Goal: Transaction & Acquisition: Purchase product/service

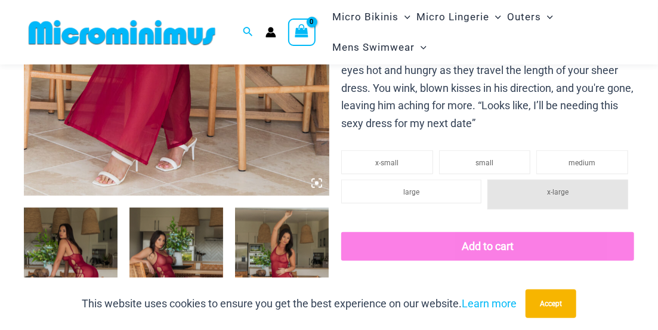
scroll to position [486, 0]
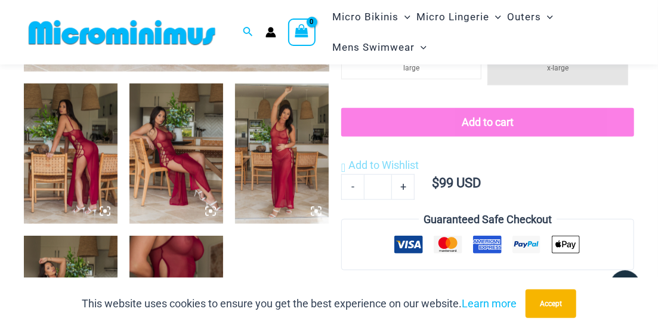
click at [107, 152] on img at bounding box center [71, 153] width 94 height 141
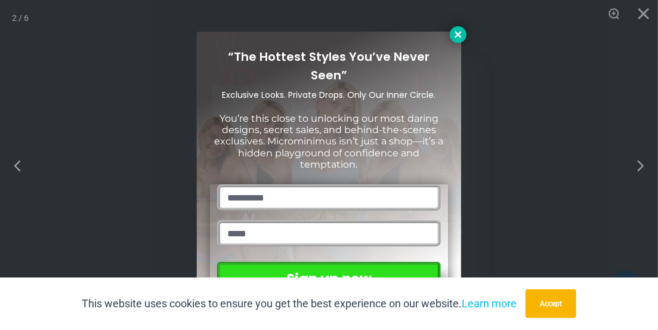
click at [458, 33] on icon at bounding box center [457, 34] width 11 height 11
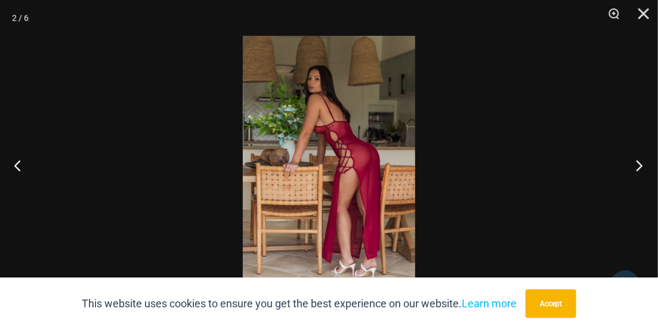
click at [635, 165] on button "Next" at bounding box center [635, 165] width 45 height 60
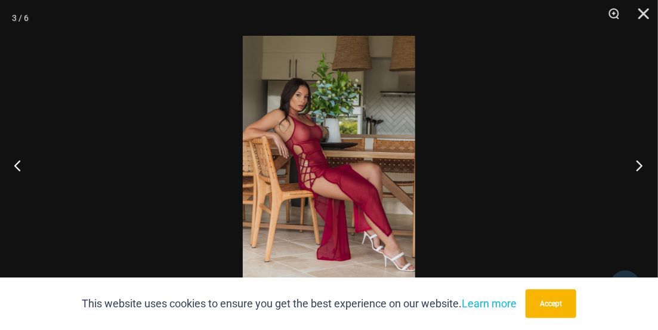
click at [637, 163] on button "Next" at bounding box center [635, 165] width 45 height 60
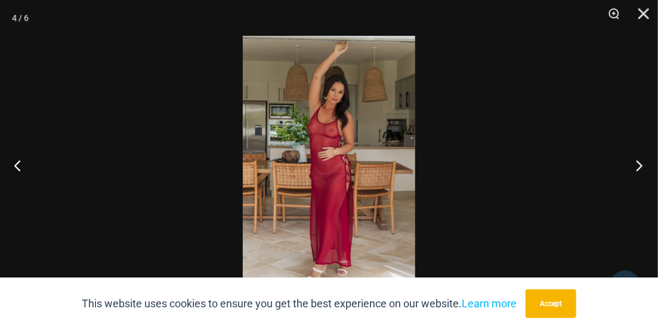
click at [639, 168] on button "Next" at bounding box center [635, 165] width 45 height 60
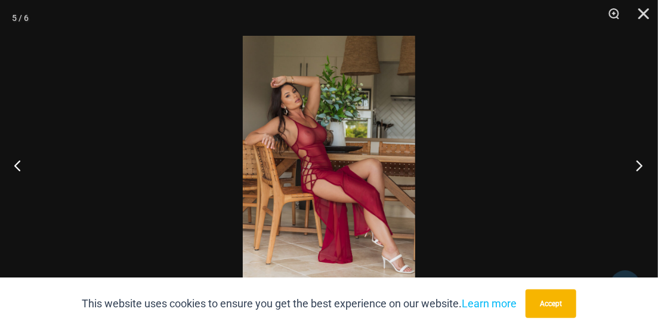
click at [629, 162] on button "Next" at bounding box center [635, 165] width 45 height 60
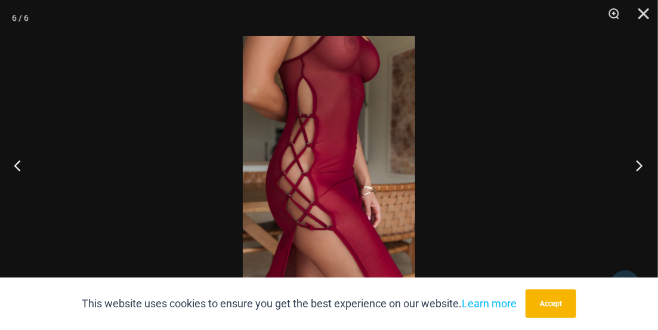
click at [638, 166] on button "Next" at bounding box center [635, 165] width 45 height 60
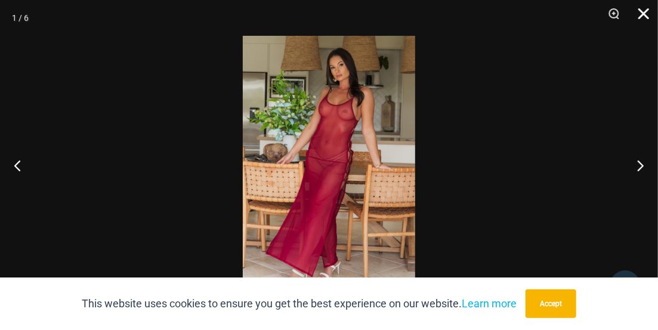
click at [644, 16] on button "Close" at bounding box center [639, 18] width 30 height 36
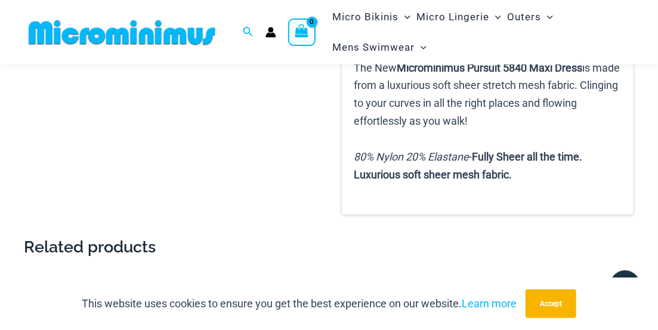
scroll to position [1106, 0]
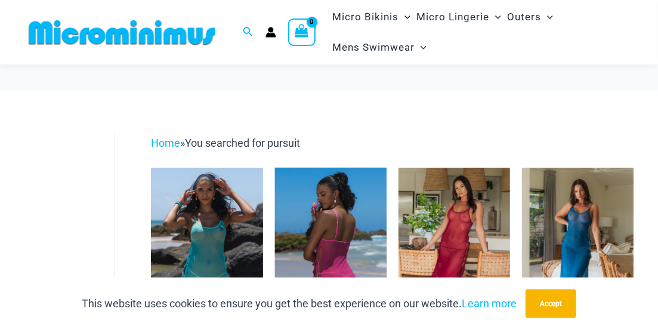
scroll to position [115, 0]
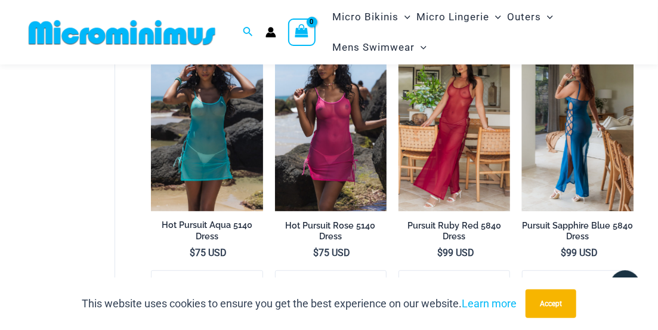
click at [534, 153] on img at bounding box center [577, 128] width 111 height 168
click at [576, 156] on img at bounding box center [577, 128] width 111 height 168
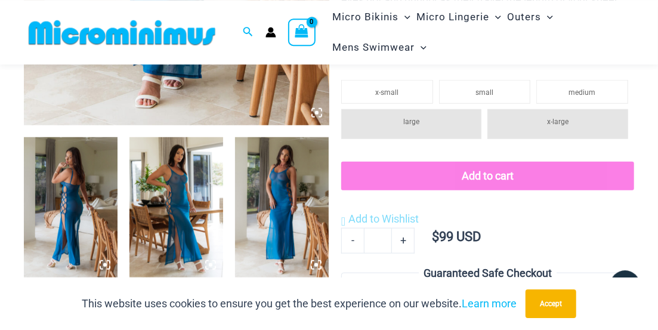
scroll to position [489, 0]
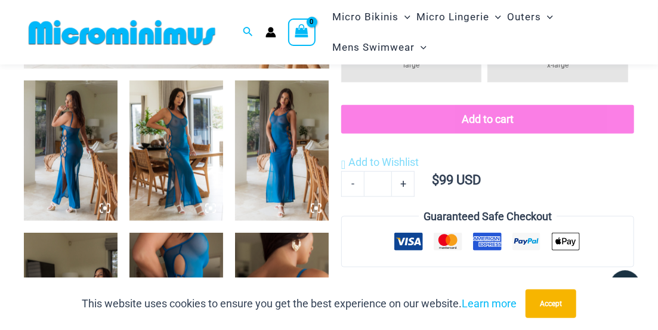
click at [99, 147] on img at bounding box center [71, 150] width 94 height 141
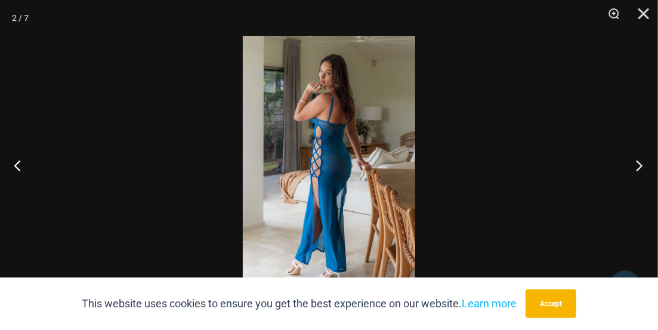
click at [637, 165] on button "Next" at bounding box center [635, 165] width 45 height 60
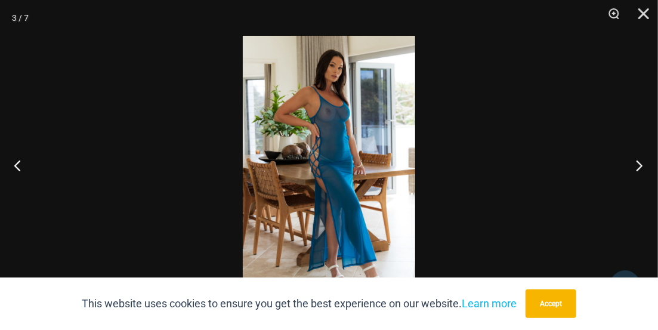
click at [627, 163] on button "Next" at bounding box center [635, 165] width 45 height 60
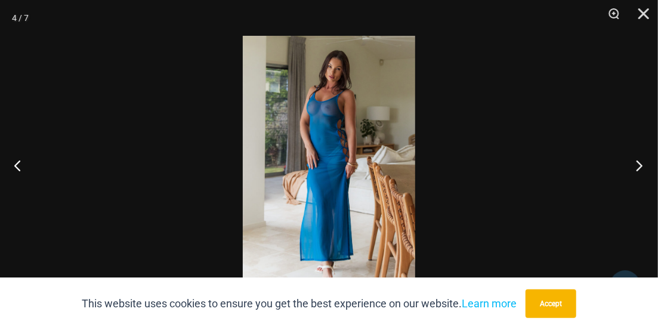
click at [632, 166] on button "Next" at bounding box center [635, 165] width 45 height 60
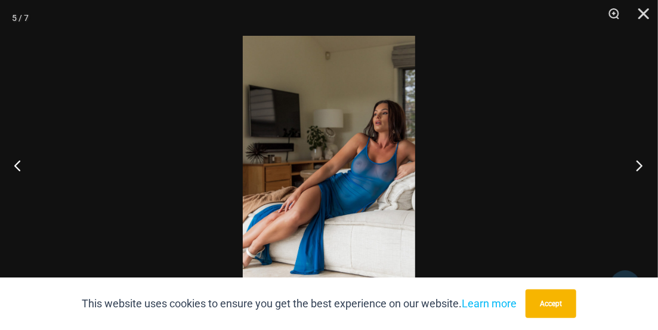
click at [628, 165] on button "Next" at bounding box center [635, 165] width 45 height 60
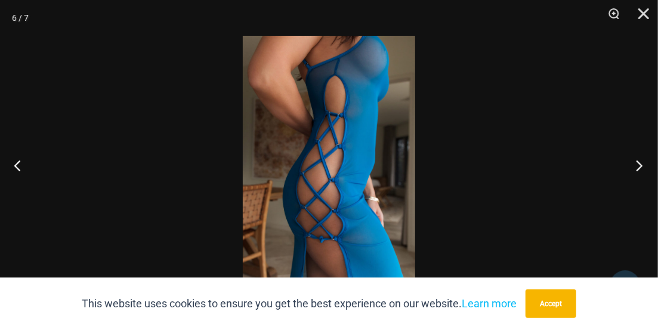
click at [628, 165] on button "Next" at bounding box center [635, 165] width 45 height 60
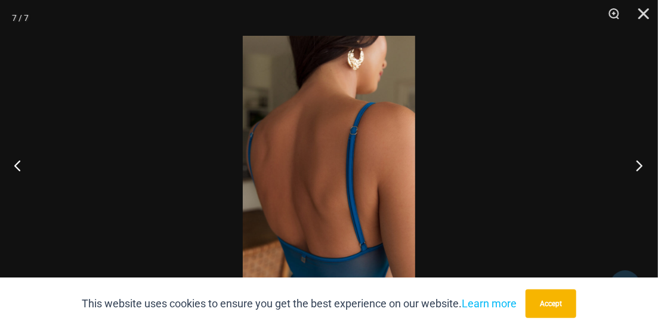
click at [628, 165] on button "Next" at bounding box center [635, 165] width 45 height 60
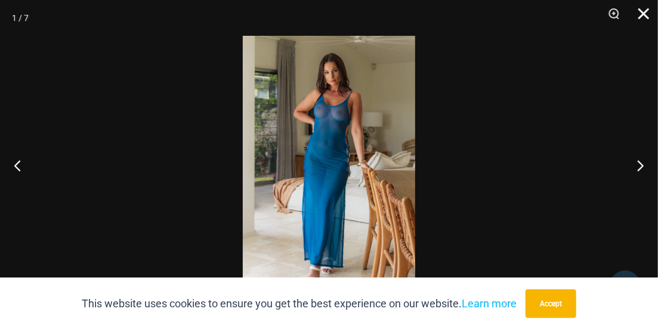
click at [646, 17] on button "Close" at bounding box center [639, 18] width 30 height 36
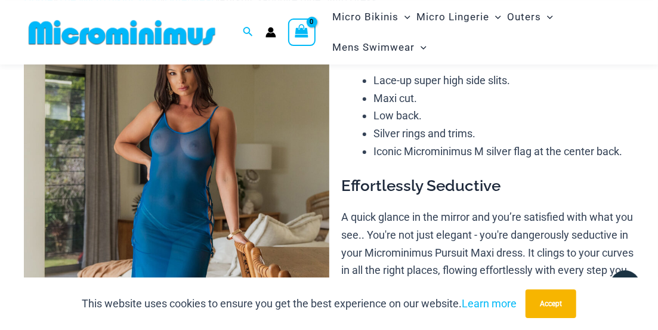
scroll to position [55, 0]
